Goal: Task Accomplishment & Management: Use online tool/utility

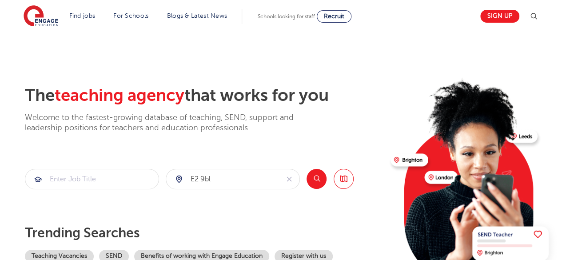
click at [317, 184] on button "Search" at bounding box center [317, 179] width 20 height 20
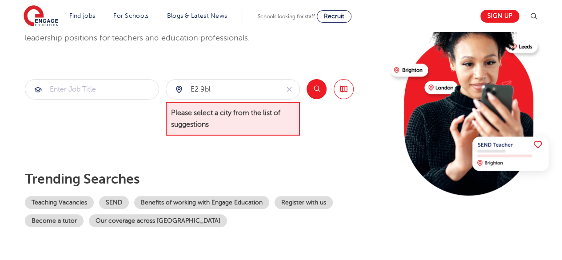
scroll to position [100, 0]
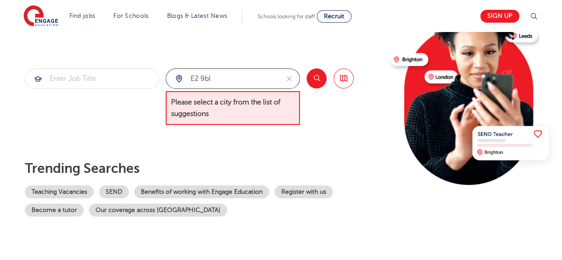
drag, startPoint x: 233, startPoint y: 75, endPoint x: 137, endPoint y: 90, distance: 96.8
click at [137, 90] on section "e2 9bl Please select a city from the list of suggestions Search Browse all Jobs" at bounding box center [189, 96] width 329 height 57
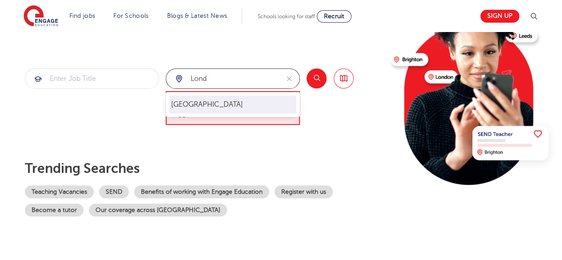
click at [187, 99] on li "London" at bounding box center [232, 105] width 127 height 18
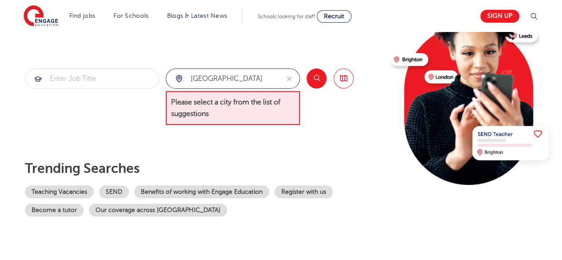
type input "London"
click at [317, 76] on button "Search" at bounding box center [317, 78] width 20 height 20
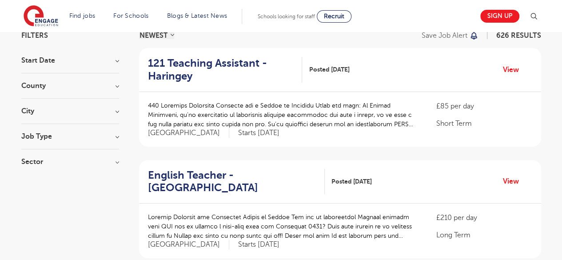
scroll to position [74, 0]
click at [116, 112] on h3 "City" at bounding box center [70, 110] width 98 height 7
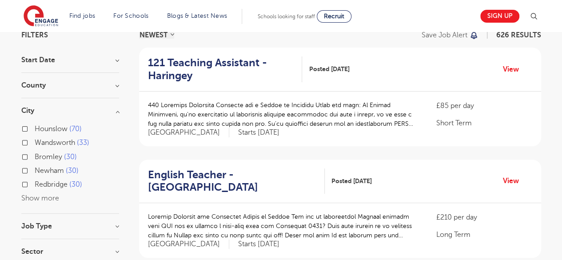
click at [51, 225] on h3 "Job Type" at bounding box center [70, 226] width 98 height 7
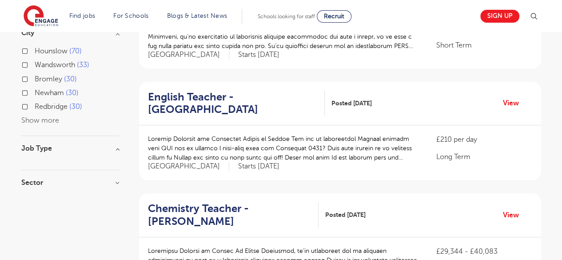
scroll to position [153, 0]
click at [69, 181] on h3 "Sector" at bounding box center [70, 182] width 98 height 7
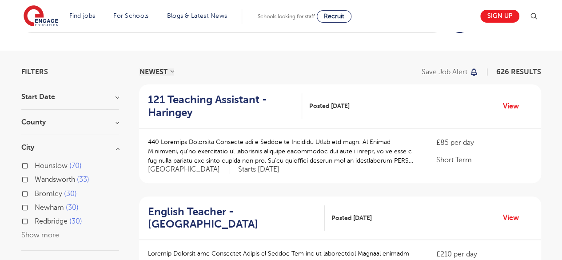
scroll to position [23, 0]
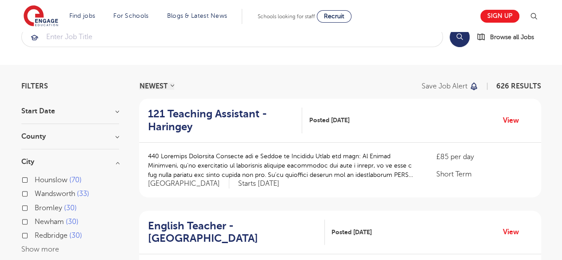
click at [56, 135] on h3 "County" at bounding box center [70, 136] width 98 height 7
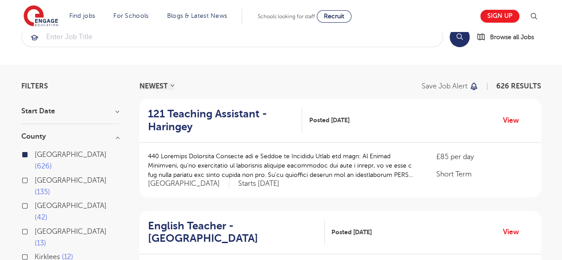
click at [56, 135] on h3 "County" at bounding box center [70, 136] width 98 height 7
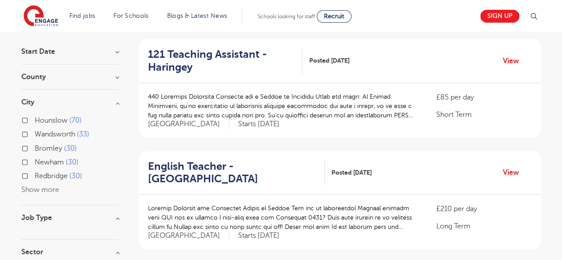
scroll to position [83, 0]
click at [45, 187] on button "Show more" at bounding box center [40, 190] width 38 height 8
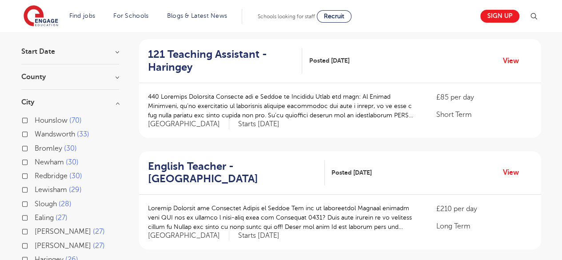
click at [56, 160] on span "Newham" at bounding box center [49, 162] width 29 height 8
click at [40, 160] on input "Newham 30" at bounding box center [38, 161] width 6 height 6
checkbox input "true"
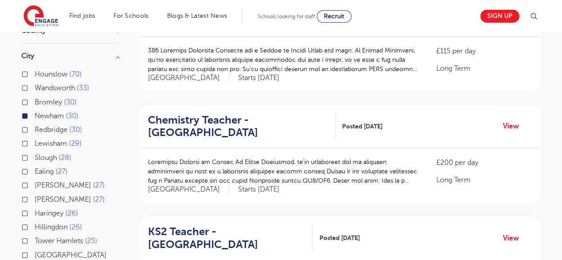
scroll to position [129, 0]
click at [44, 185] on span "Hackney" at bounding box center [63, 185] width 56 height 8
click at [40, 185] on input "Hackney 27" at bounding box center [38, 184] width 6 height 6
checkbox input "true"
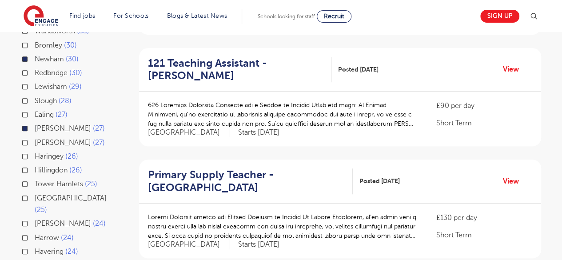
scroll to position [186, 0]
click at [50, 181] on span "Tower Hamlets" at bounding box center [59, 184] width 48 height 8
click at [40, 181] on input "Tower Hamlets 25" at bounding box center [38, 183] width 6 height 6
checkbox input "true"
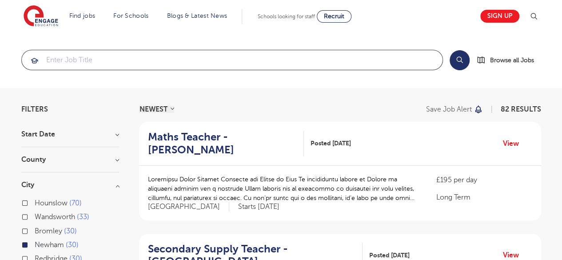
click at [77, 50] on input "search" at bounding box center [232, 60] width 421 height 20
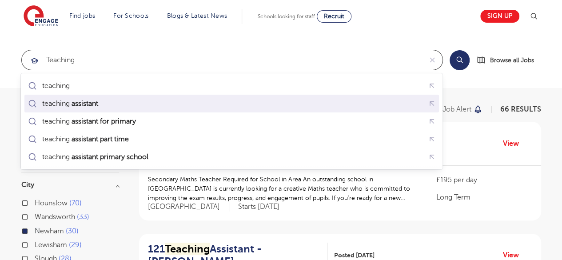
click at [99, 105] on mark "assistant" at bounding box center [84, 103] width 29 height 11
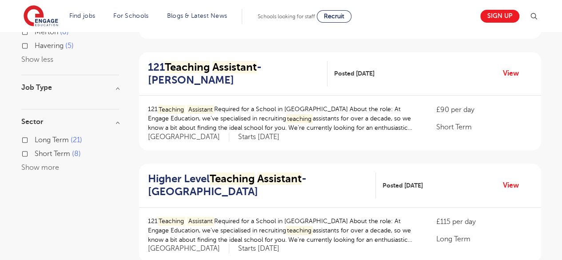
scroll to position [406, 0]
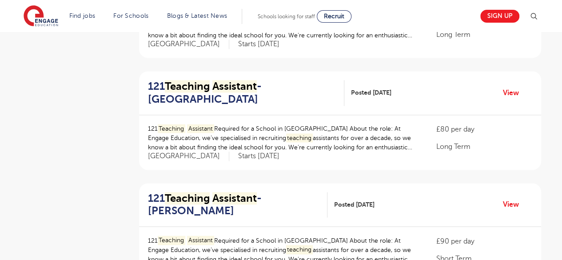
scroll to position [611, 0]
drag, startPoint x: 125, startPoint y: 197, endPoint x: 119, endPoint y: 213, distance: 17.0
click at [119, 213] on div "Filters Start Date County London 29 Show more City Hounslow 22 Barnet 11 Bexley…" at bounding box center [282, 99] width 534 height 1208
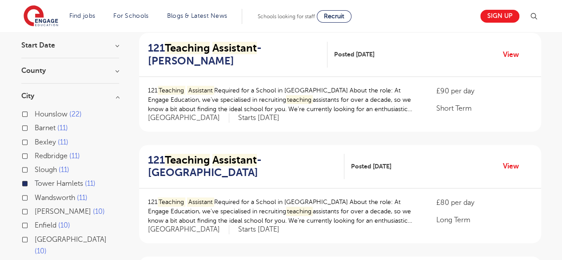
scroll to position [88, 0]
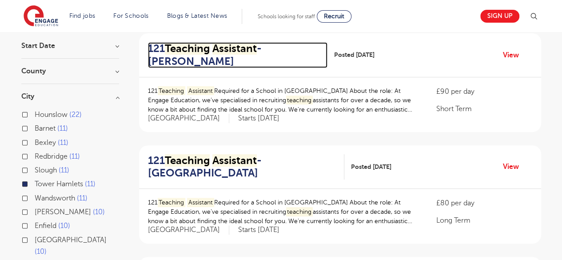
click at [205, 50] on mark "Teaching" at bounding box center [187, 48] width 45 height 12
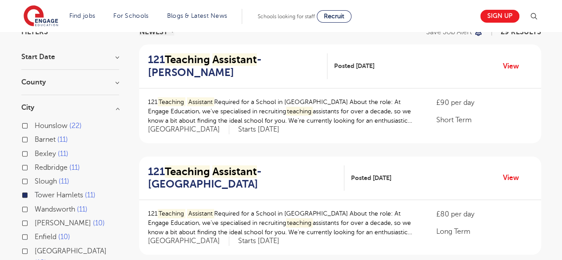
scroll to position [77, 0]
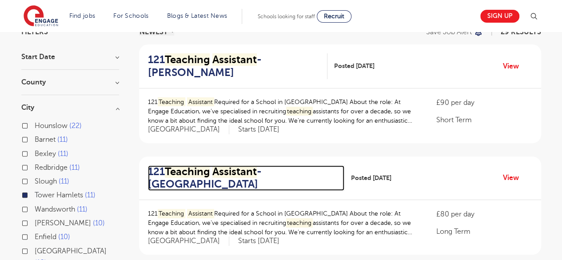
click at [173, 175] on mark "Teaching" at bounding box center [187, 171] width 45 height 12
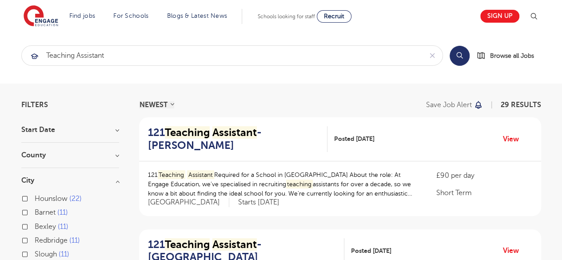
scroll to position [0, 0]
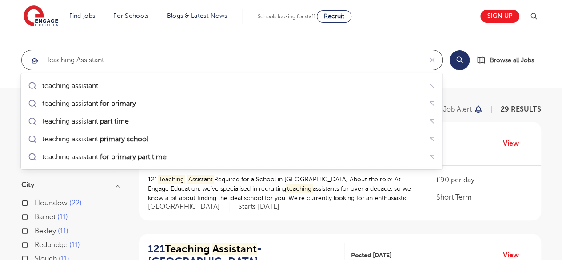
drag, startPoint x: 44, startPoint y: 64, endPoint x: 33, endPoint y: 64, distance: 11.6
click at [33, 64] on div "teaching assistant" at bounding box center [222, 60] width 401 height 20
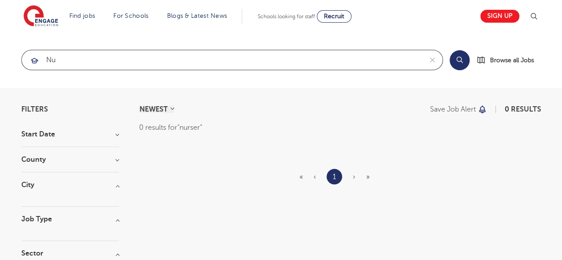
type input "n"
type input "m"
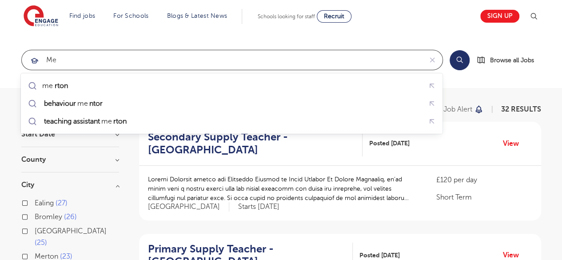
type input "m"
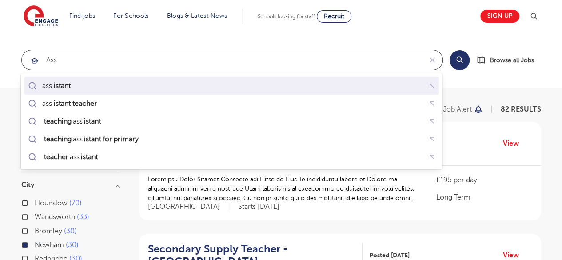
click at [105, 89] on div "ass istant" at bounding box center [231, 86] width 411 height 14
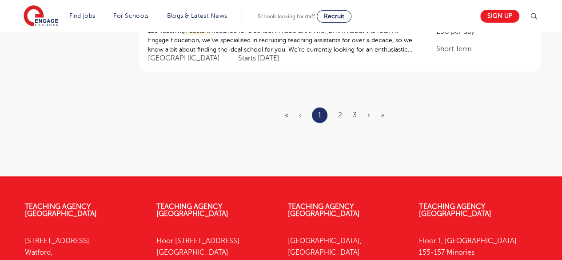
scroll to position [1165, 0]
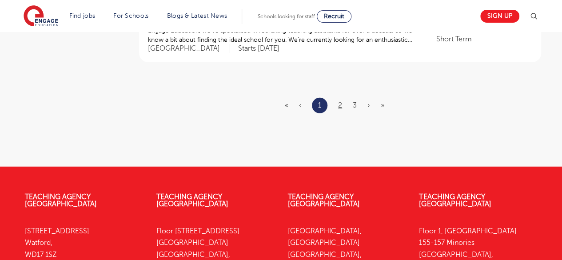
type input "assistant"
click at [339, 105] on link "2" at bounding box center [340, 105] width 4 height 8
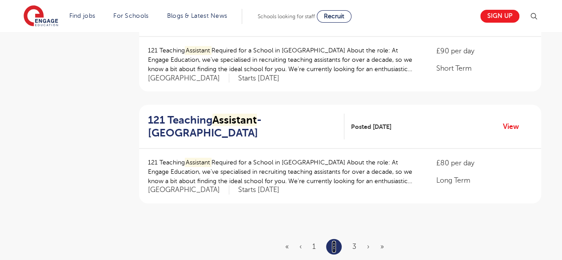
scroll to position [1031, 0]
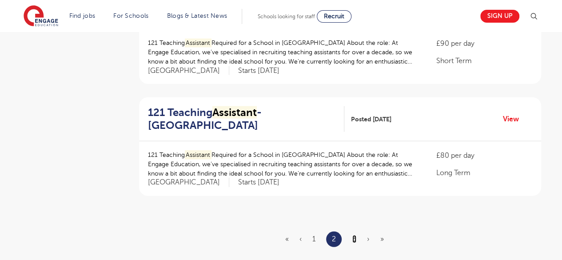
click at [354, 236] on link "3" at bounding box center [355, 239] width 4 height 8
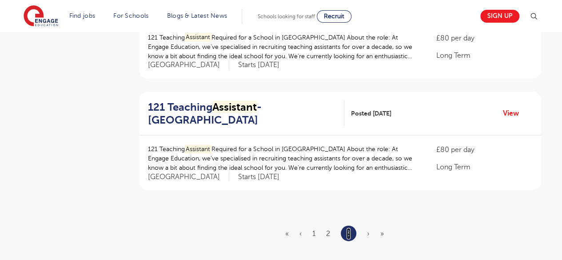
scroll to position [927, 0]
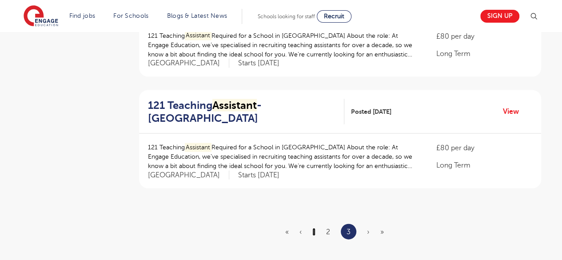
click at [314, 228] on link "1" at bounding box center [314, 232] width 3 height 8
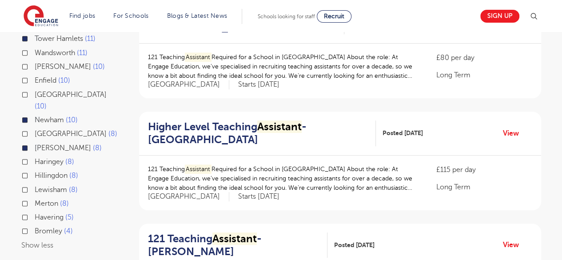
scroll to position [234, 0]
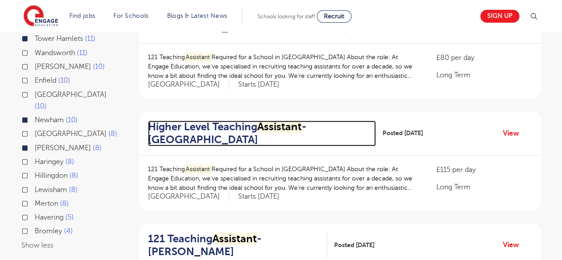
click at [196, 128] on h2 "Higher Level Teaching Assistant - Newham" at bounding box center [258, 133] width 221 height 26
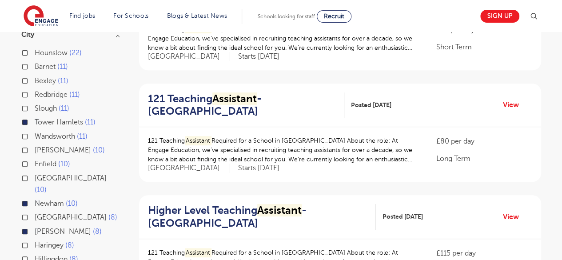
scroll to position [150, 0]
click at [52, 177] on span "Greenwich" at bounding box center [71, 178] width 72 height 8
click at [40, 177] on input "Greenwich 10" at bounding box center [38, 177] width 6 height 6
checkbox input "true"
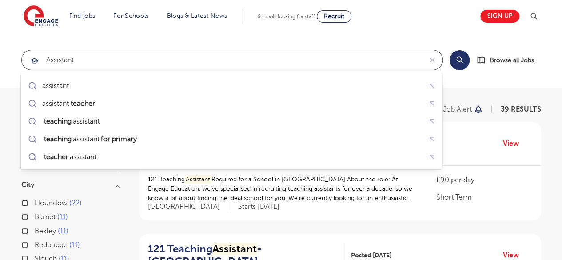
drag, startPoint x: 106, startPoint y: 56, endPoint x: 60, endPoint y: 66, distance: 46.9
click at [60, 66] on input "assistant" at bounding box center [222, 60] width 401 height 20
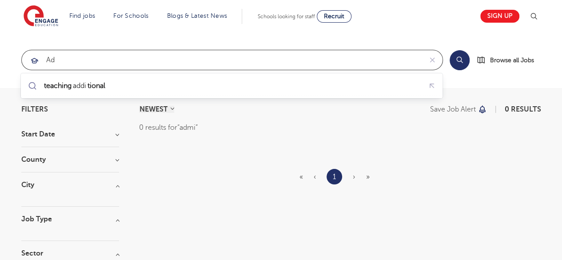
type input "a"
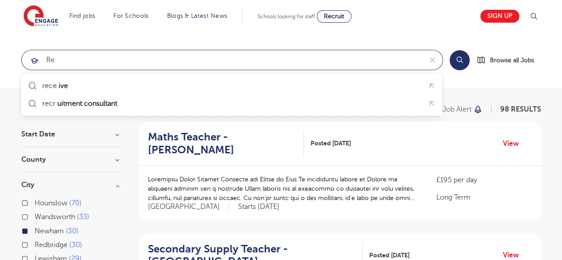
type input "r"
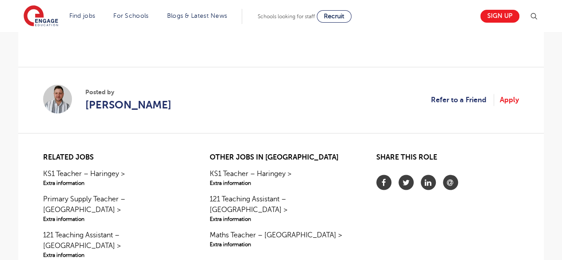
scroll to position [768, 0]
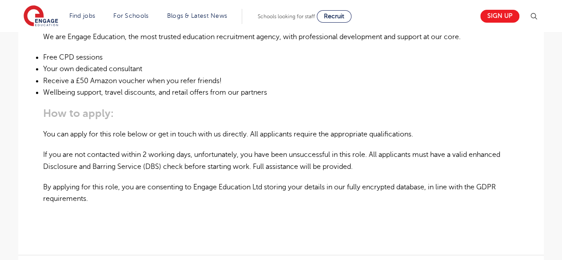
scroll to position [606, 0]
